Goal: Task Accomplishment & Management: Manage account settings

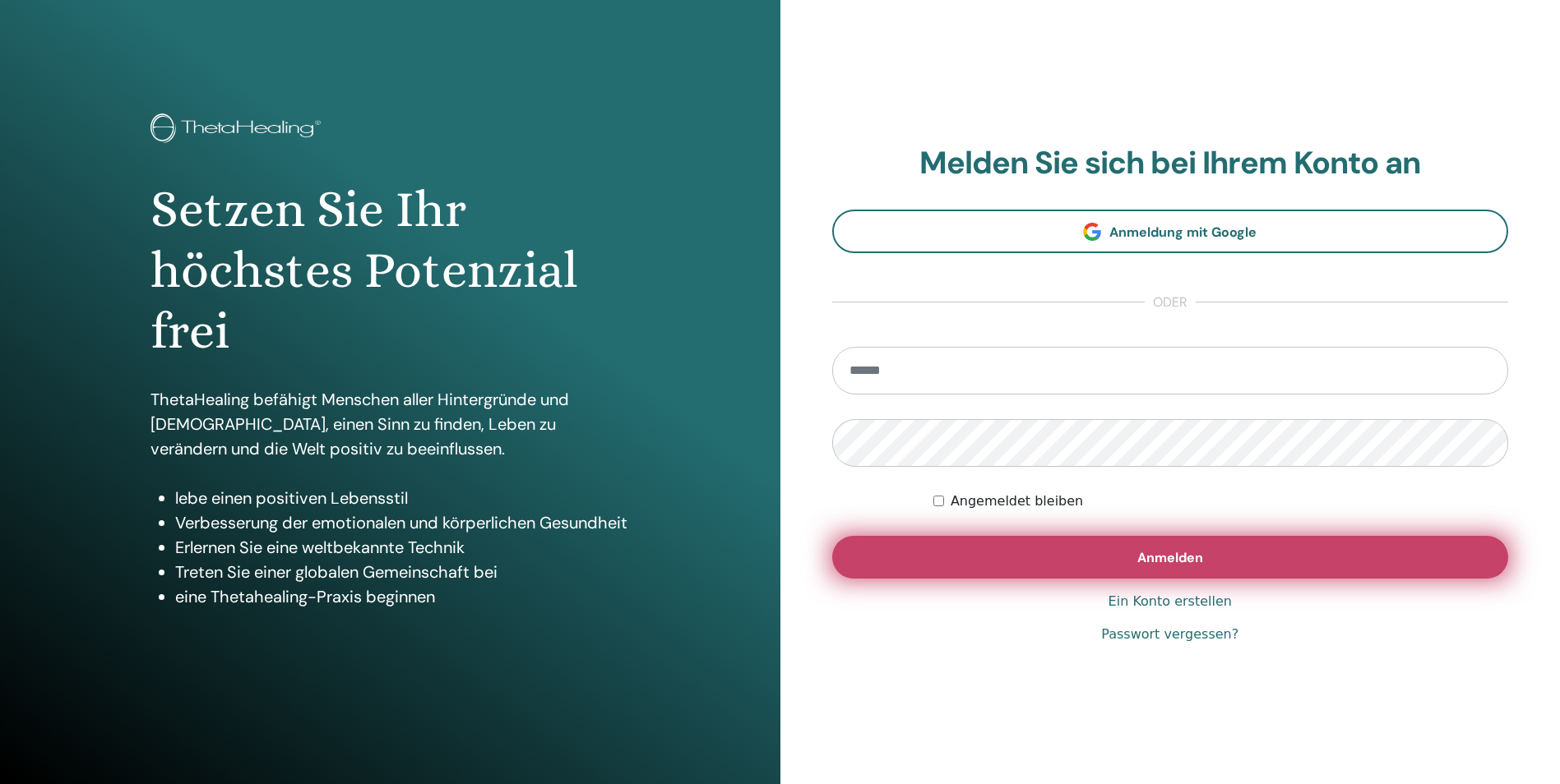
type input "**********"
click at [1200, 545] on button "Anmelden" at bounding box center [1170, 557] width 677 height 43
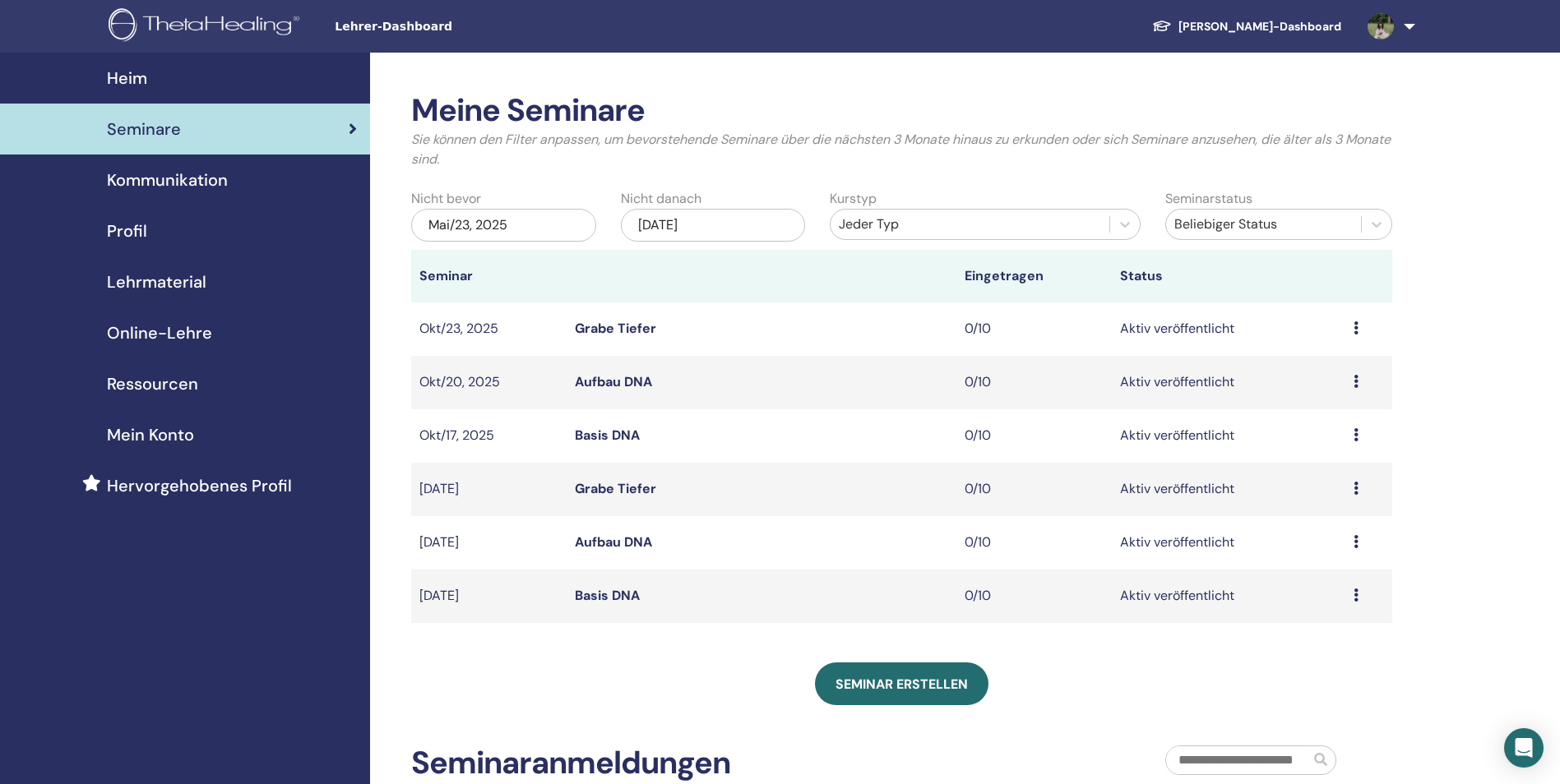
click at [1499, 217] on div "Meine Seminare Sie können den Filter anpassen, um bevorstehende Seminare über d…" at bounding box center [954, 562] width 1170 height 1019
